Goal: Task Accomplishment & Management: Use online tool/utility

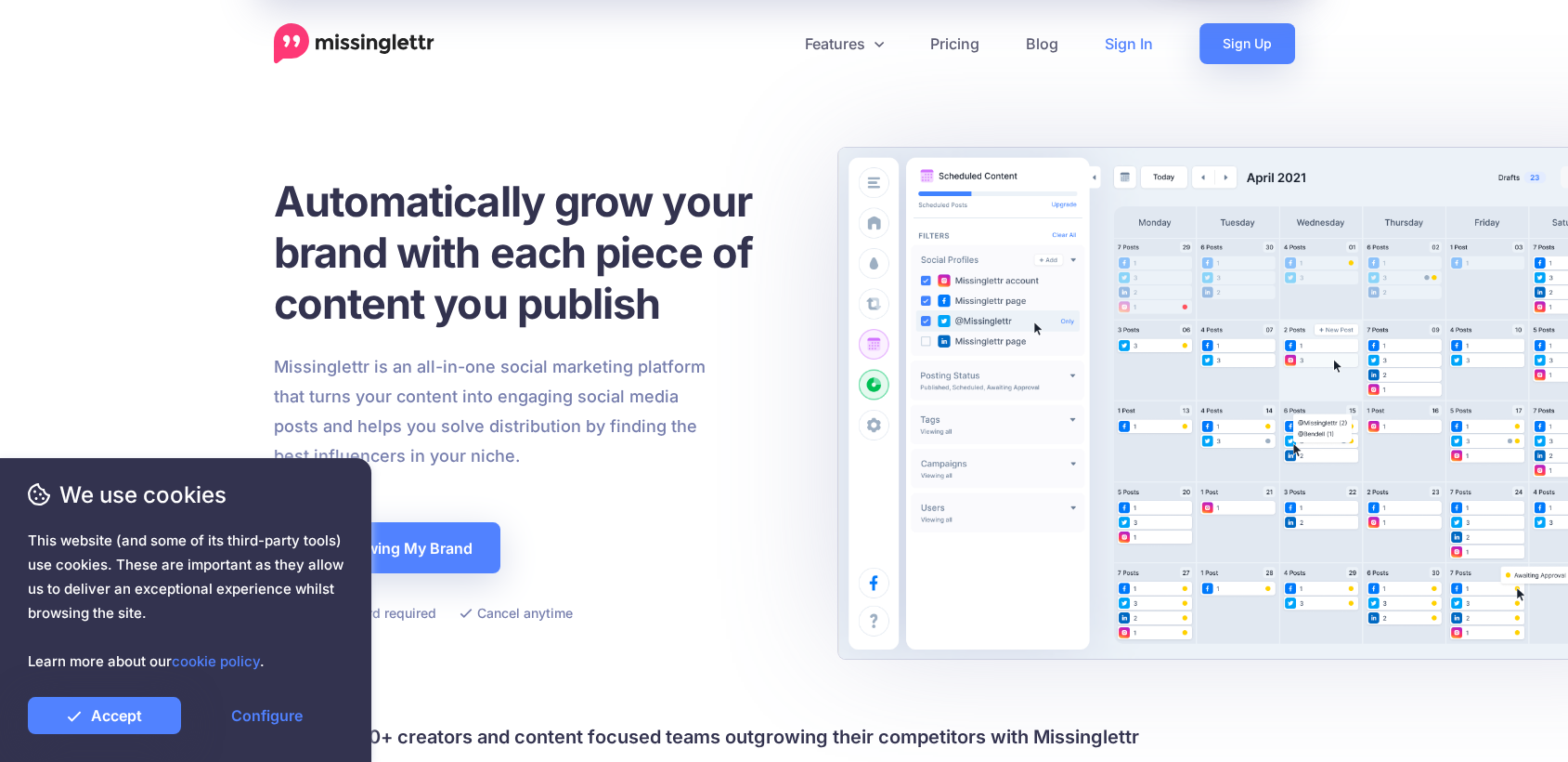
click at [1147, 55] on link "Sign In" at bounding box center [1129, 44] width 94 height 41
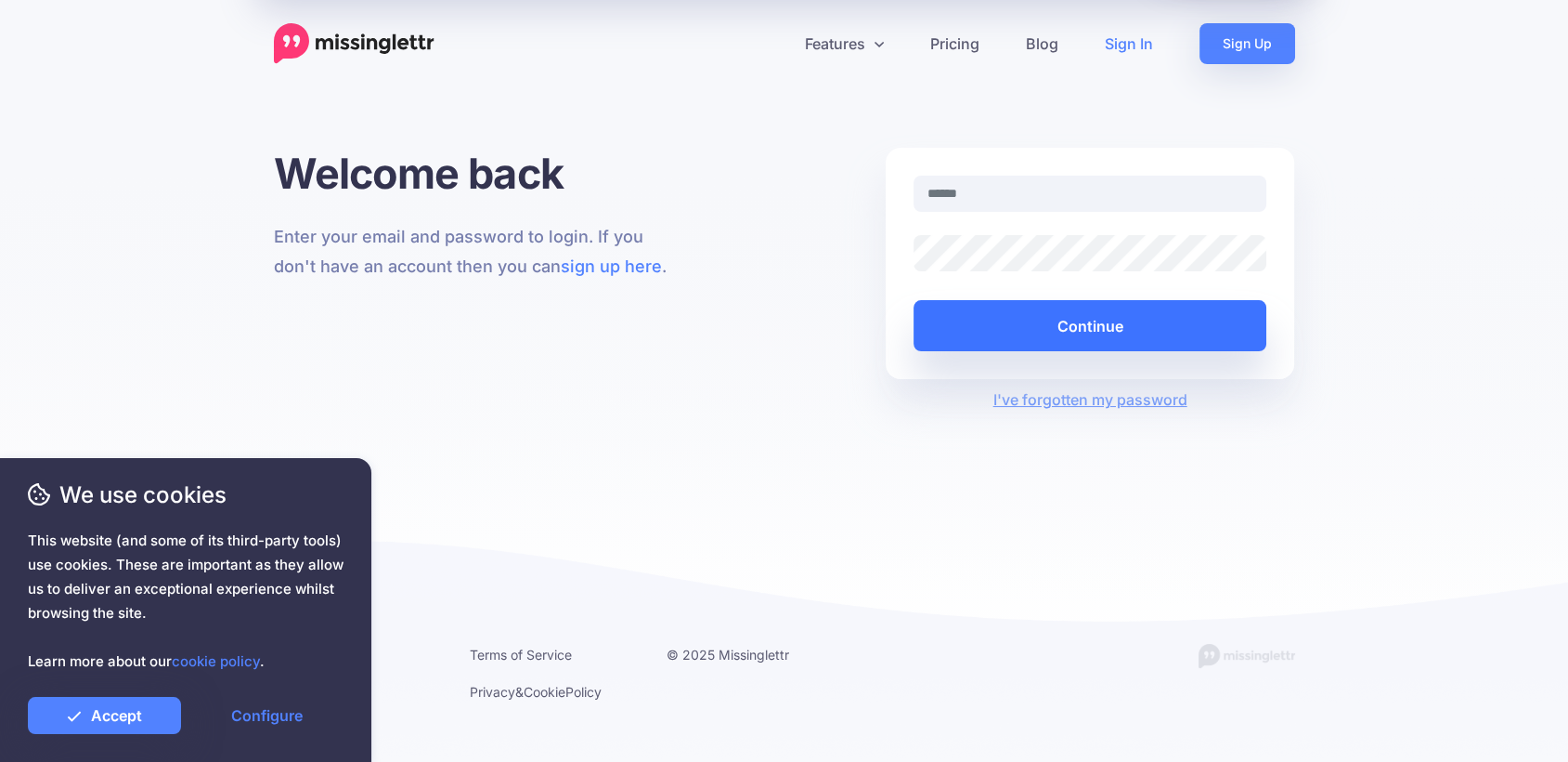
type input "**********"
click at [1067, 308] on button "Continue" at bounding box center [1090, 325] width 354 height 51
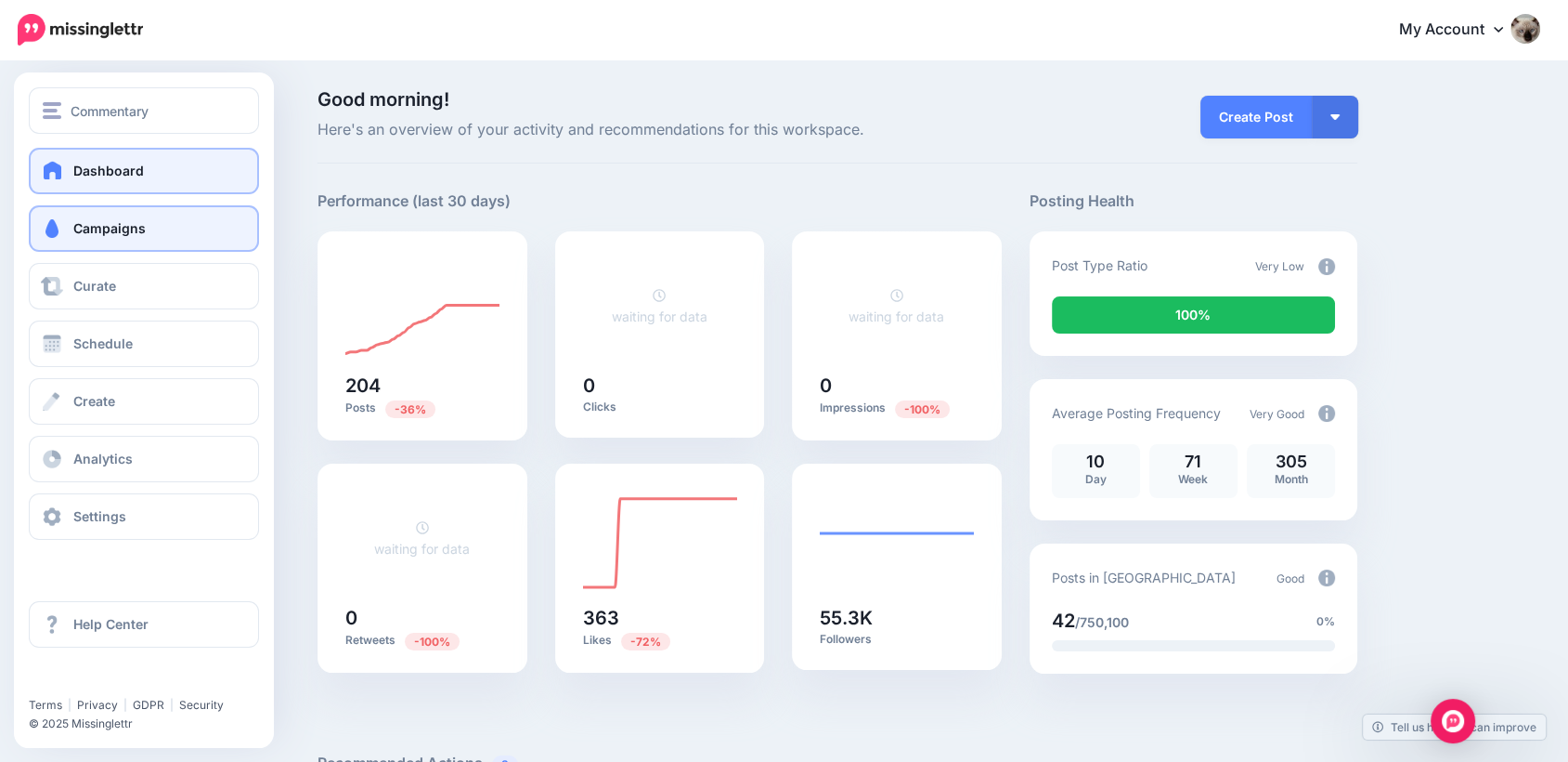
click at [140, 242] on link "Campaigns" at bounding box center [144, 228] width 230 height 46
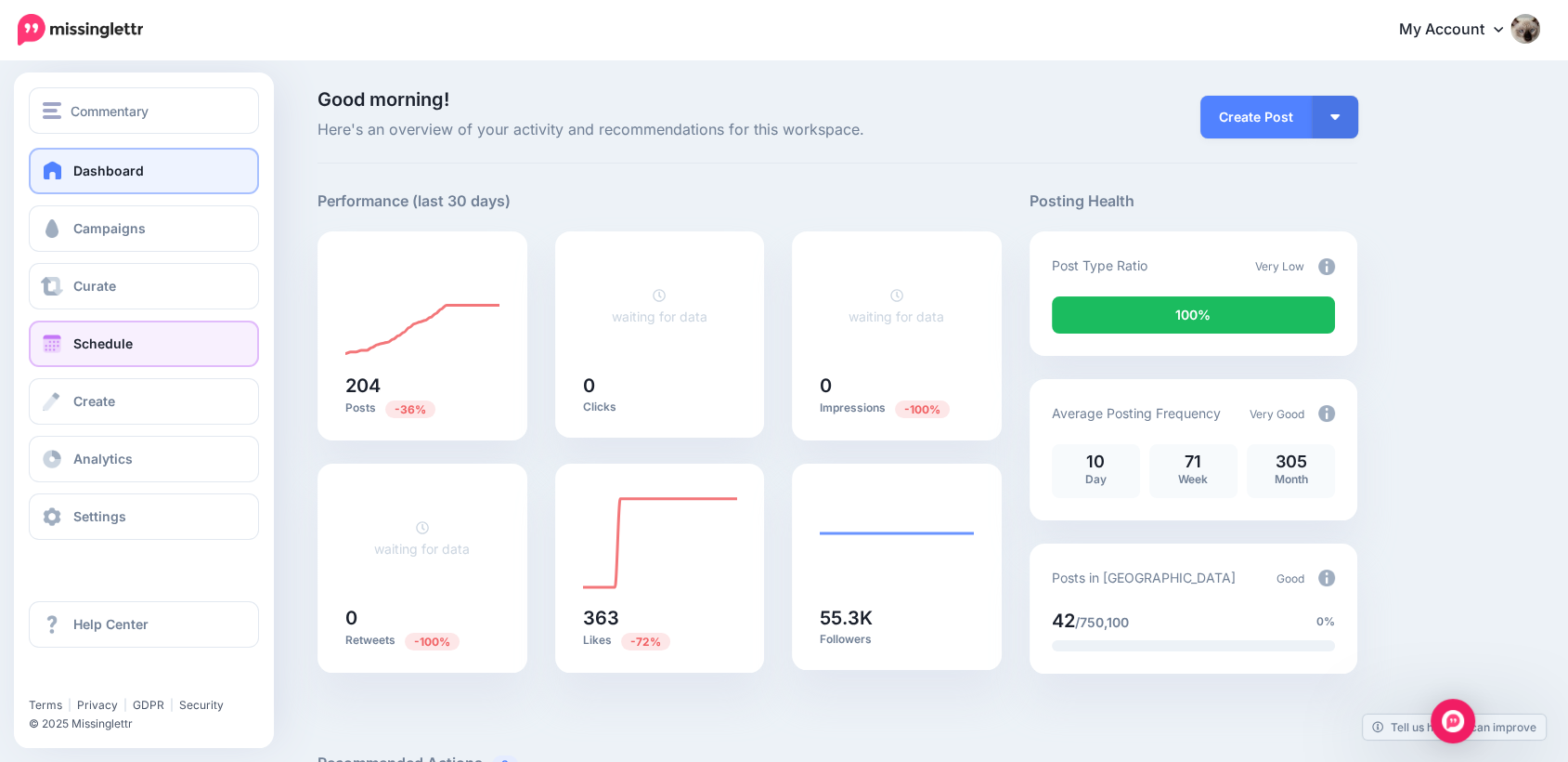
click at [156, 341] on link "Schedule" at bounding box center [144, 343] width 230 height 46
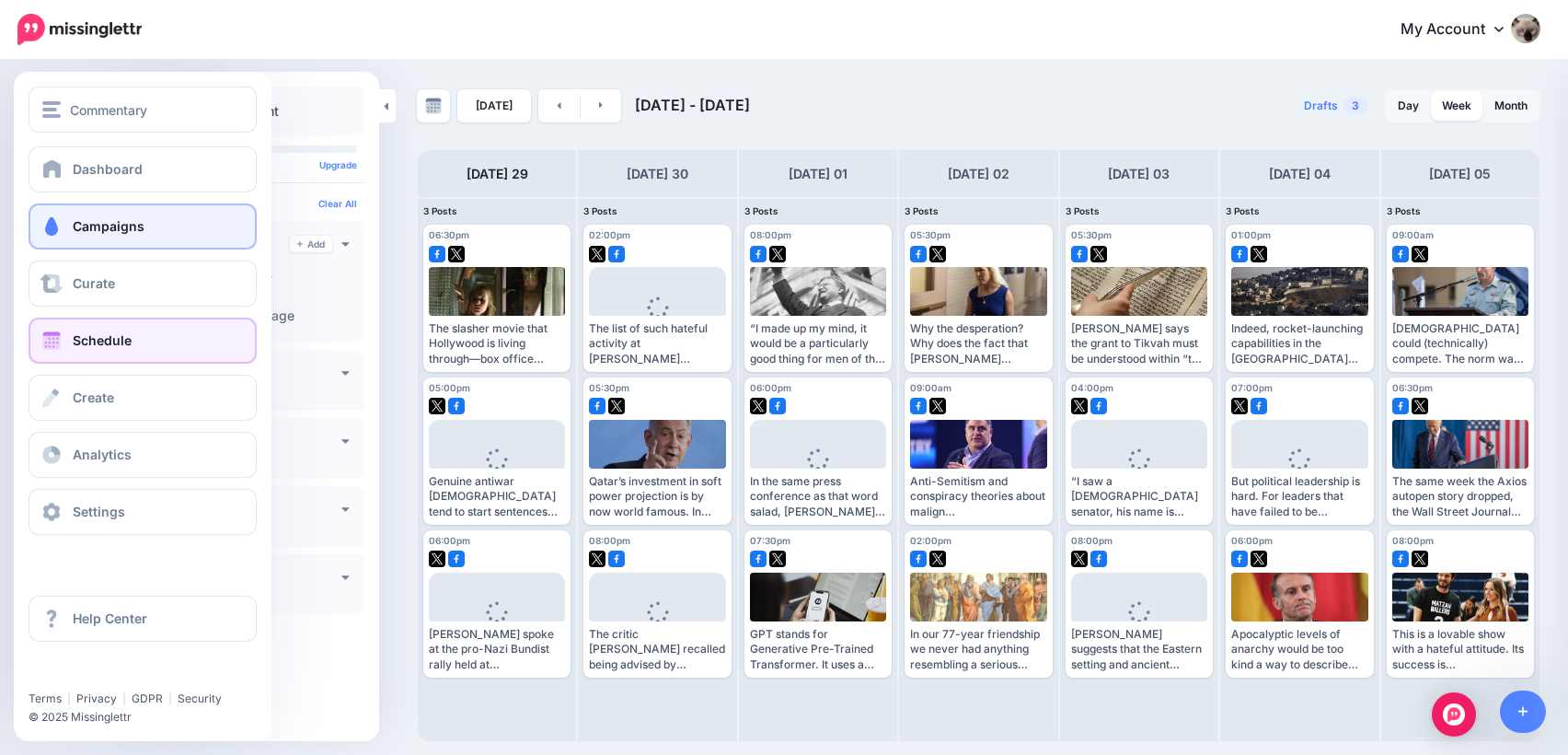
click at [129, 222] on span "Campaigns" at bounding box center [109, 226] width 72 height 16
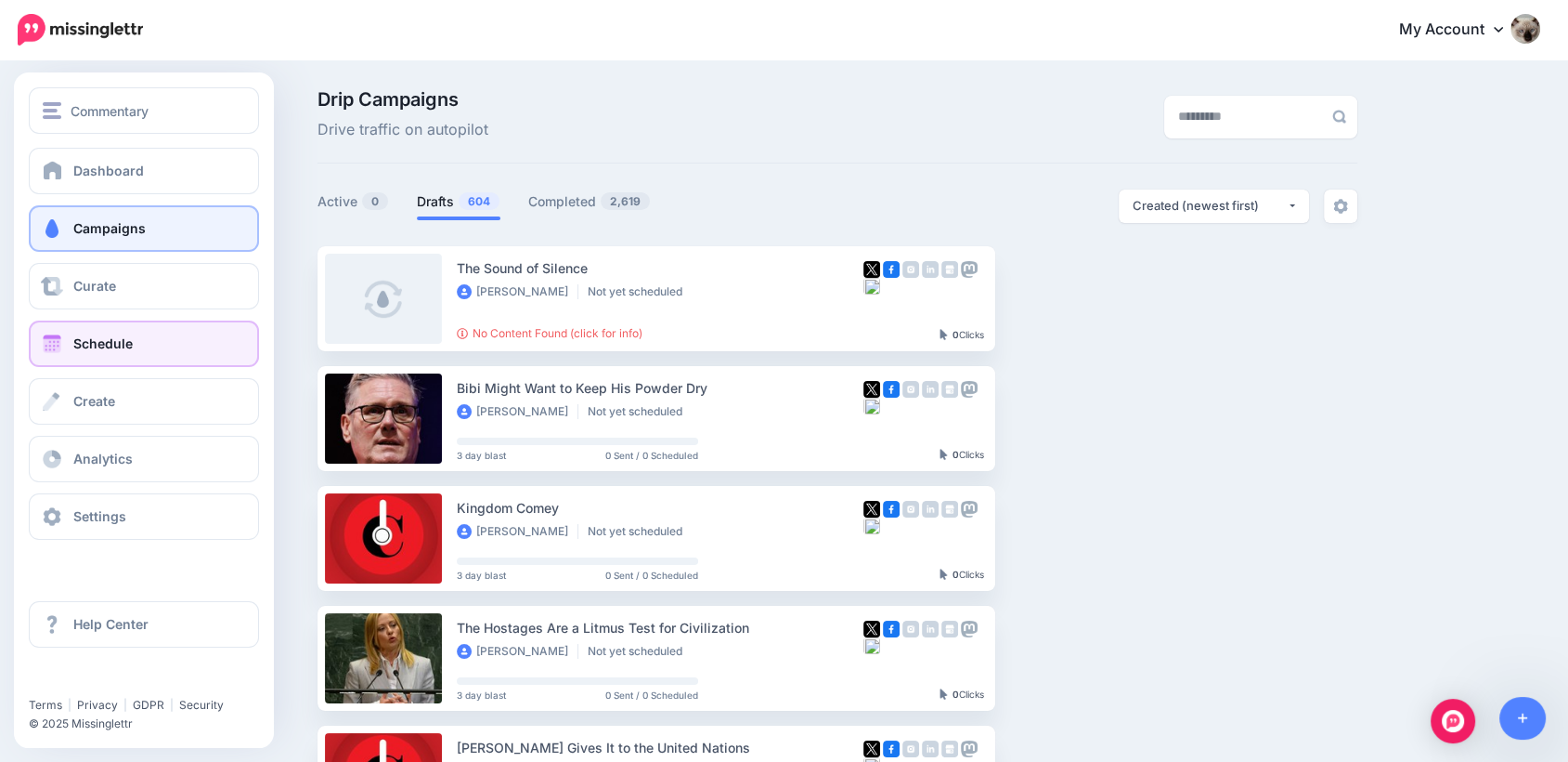
click at [97, 352] on link "Schedule" at bounding box center [144, 343] width 230 height 46
